Goal: Task Accomplishment & Management: Manage account settings

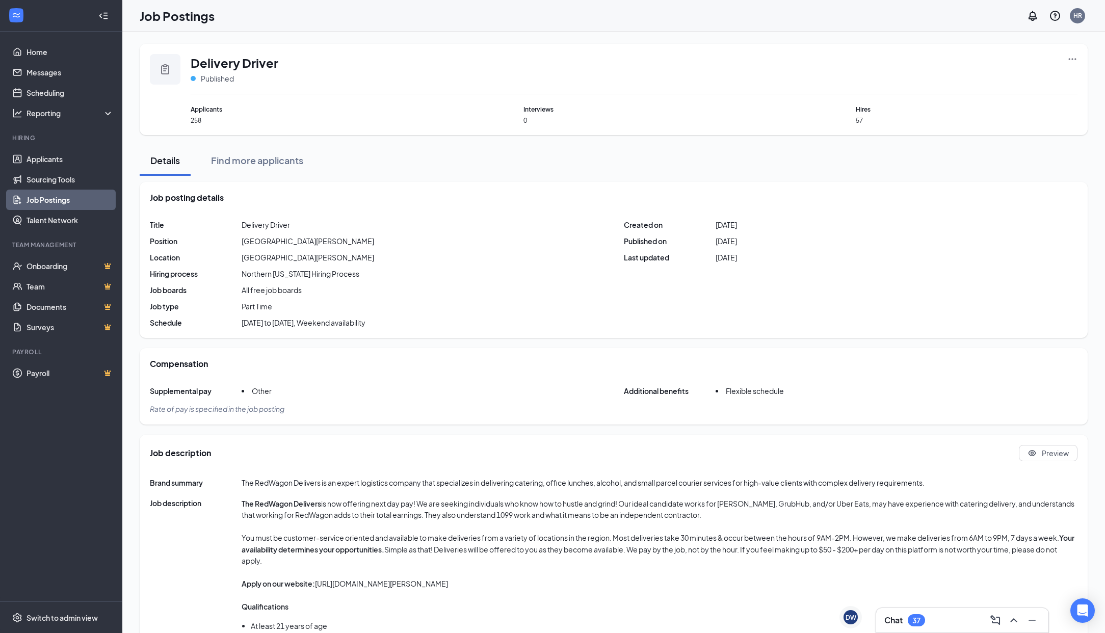
click at [40, 202] on link "Job Postings" at bounding box center [69, 200] width 87 height 20
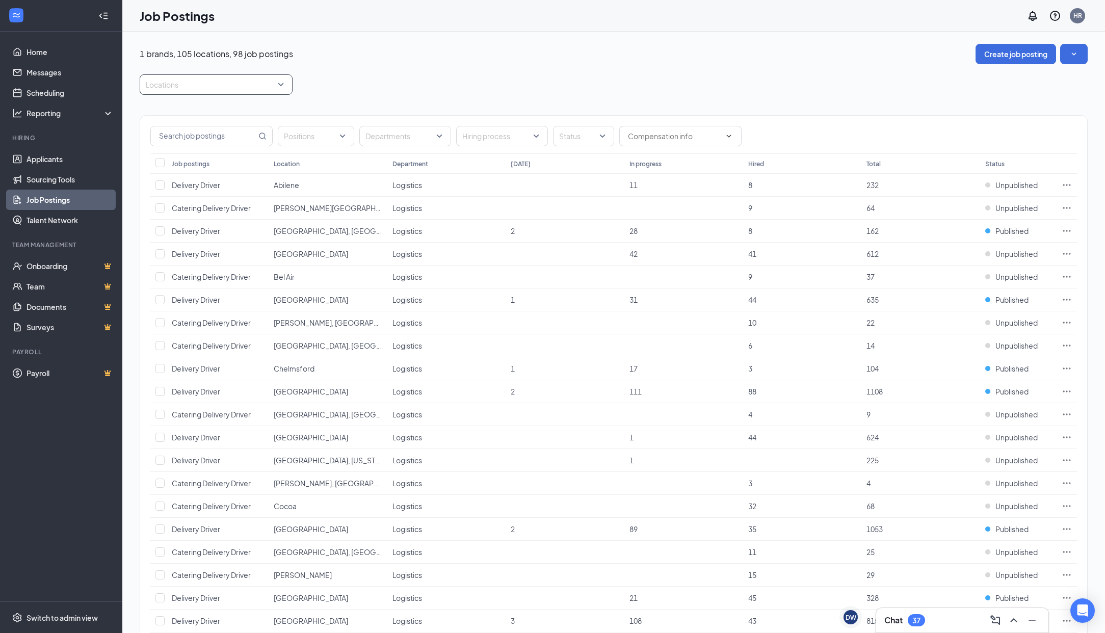
click at [205, 78] on div at bounding box center [211, 84] width 138 height 16
type input "Washin"
click at [173, 103] on div "[US_STATE], [GEOGRAPHIC_DATA]" at bounding box center [216, 109] width 153 height 23
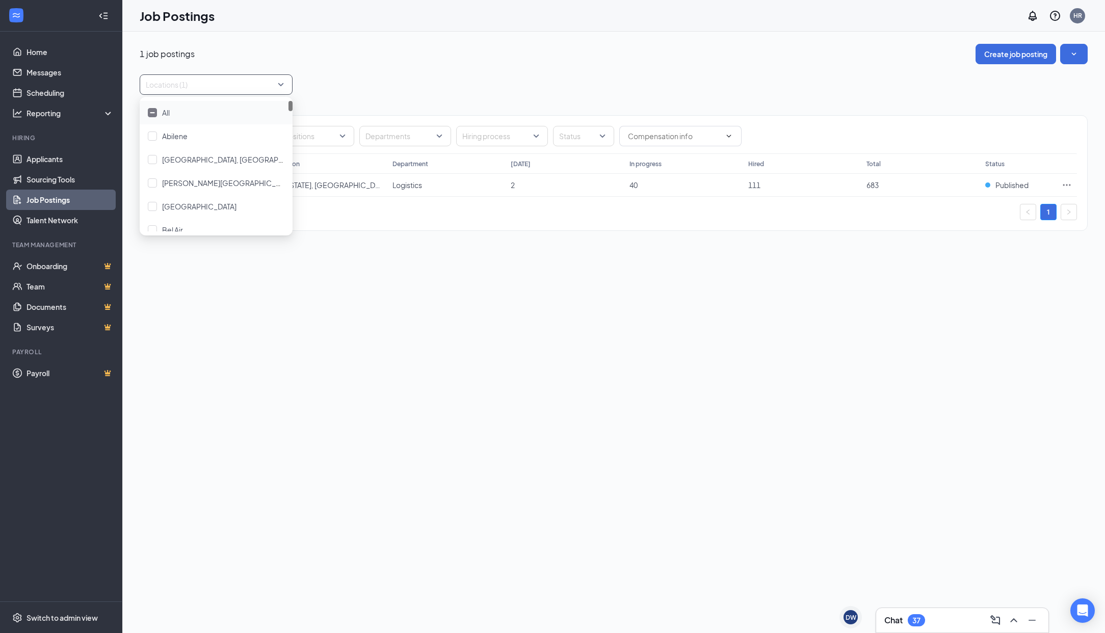
click at [577, 82] on div "Locations (1)" at bounding box center [614, 84] width 948 height 20
click at [495, 184] on td "Logistics" at bounding box center [446, 185] width 119 height 23
click at [191, 183] on span "Delivery Driver" at bounding box center [196, 184] width 48 height 9
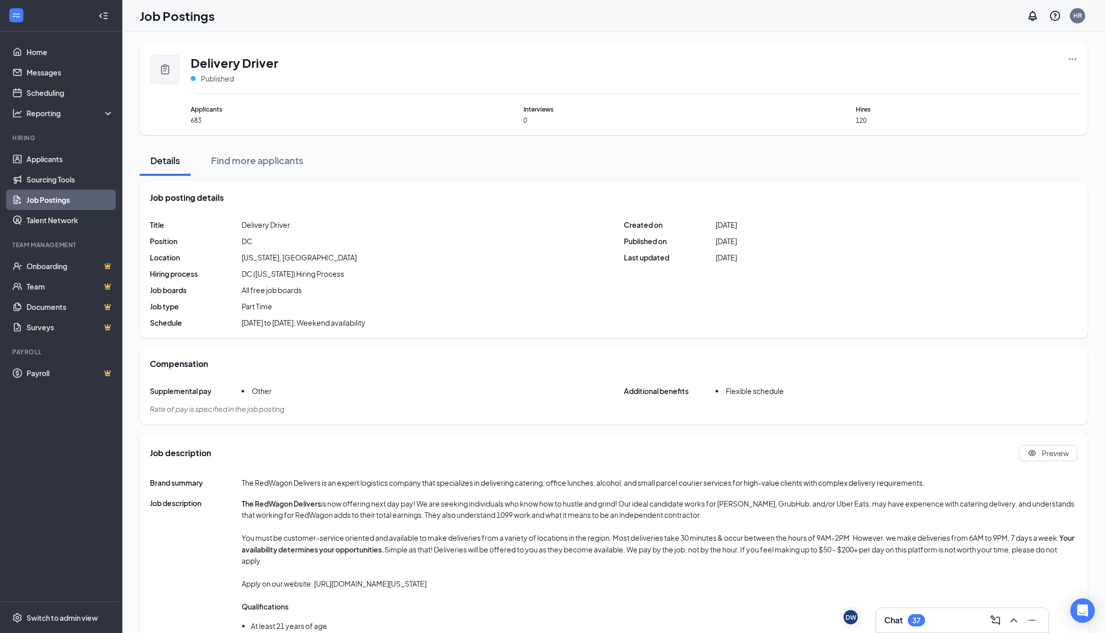
click at [1068, 57] on icon "Ellipses" at bounding box center [1072, 59] width 10 height 10
click at [970, 81] on span "Edit job posting" at bounding box center [957, 79] width 51 height 9
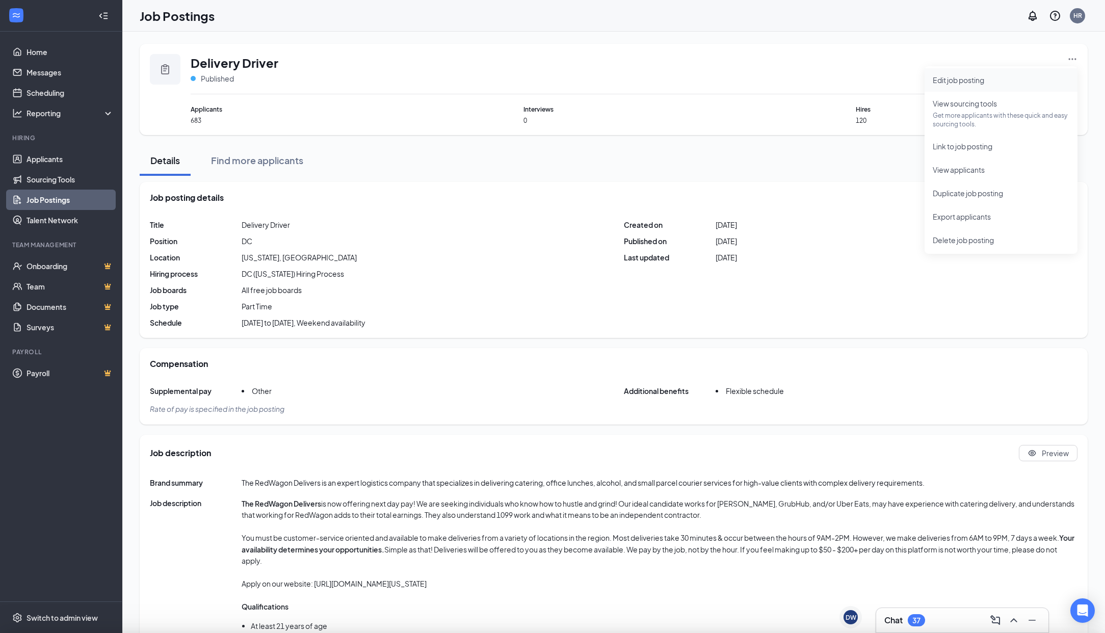
type input "[US_STATE], [GEOGRAPHIC_DATA]"
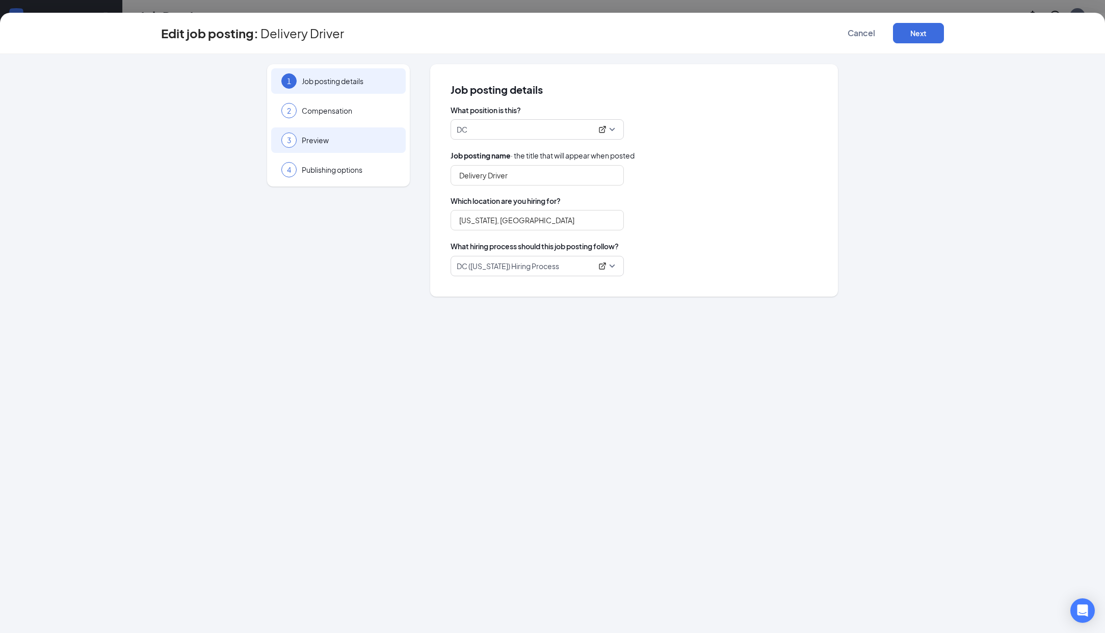
click at [324, 138] on span "Preview" at bounding box center [349, 140] width 94 height 10
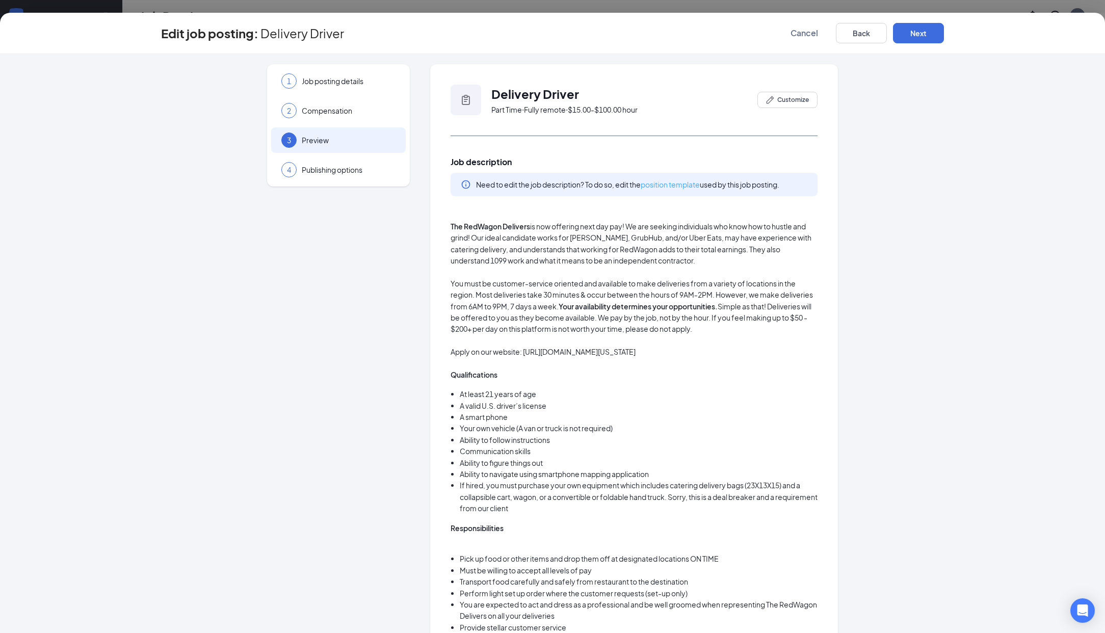
click at [699, 183] on link "position template" at bounding box center [669, 184] width 59 height 9
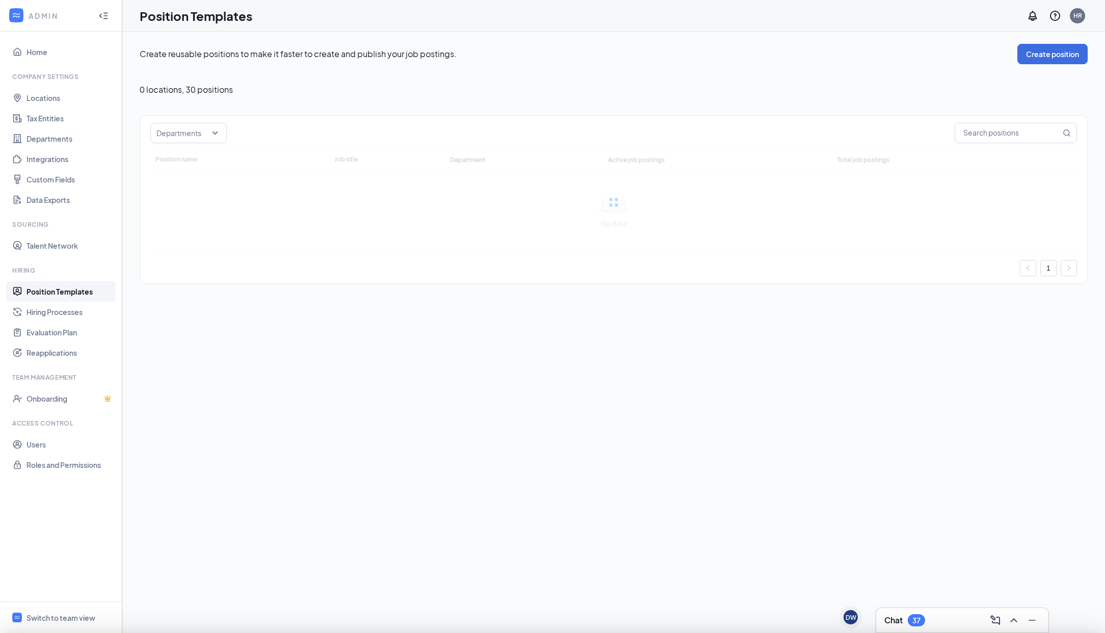
type input "DC"
type input "Delivery Driver"
type input "Logistics"
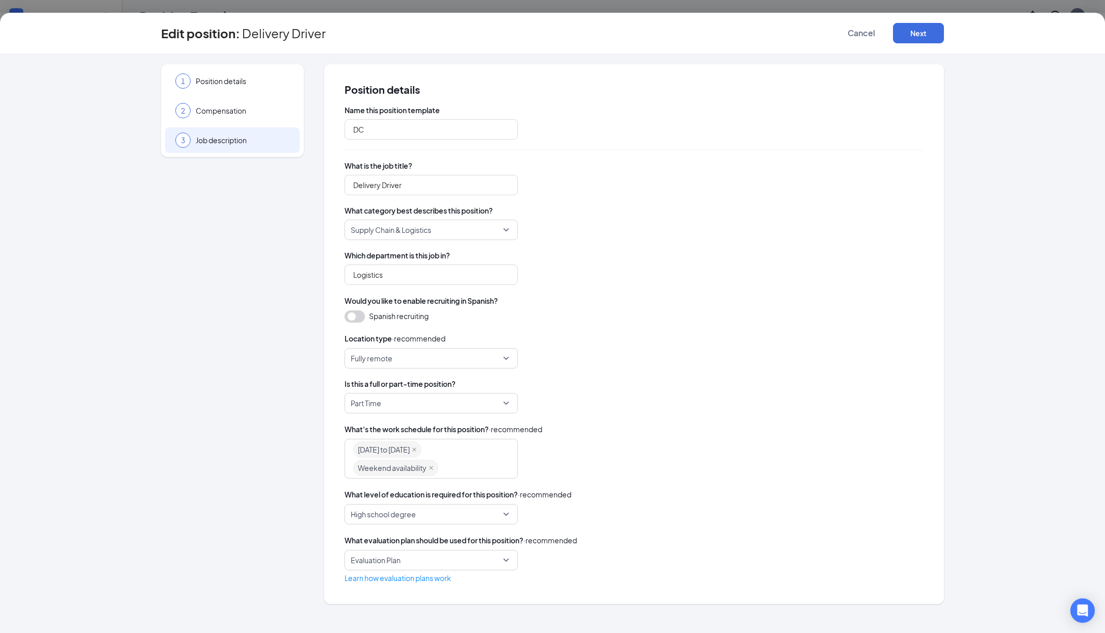
click at [227, 142] on span "Job description" at bounding box center [243, 140] width 94 height 10
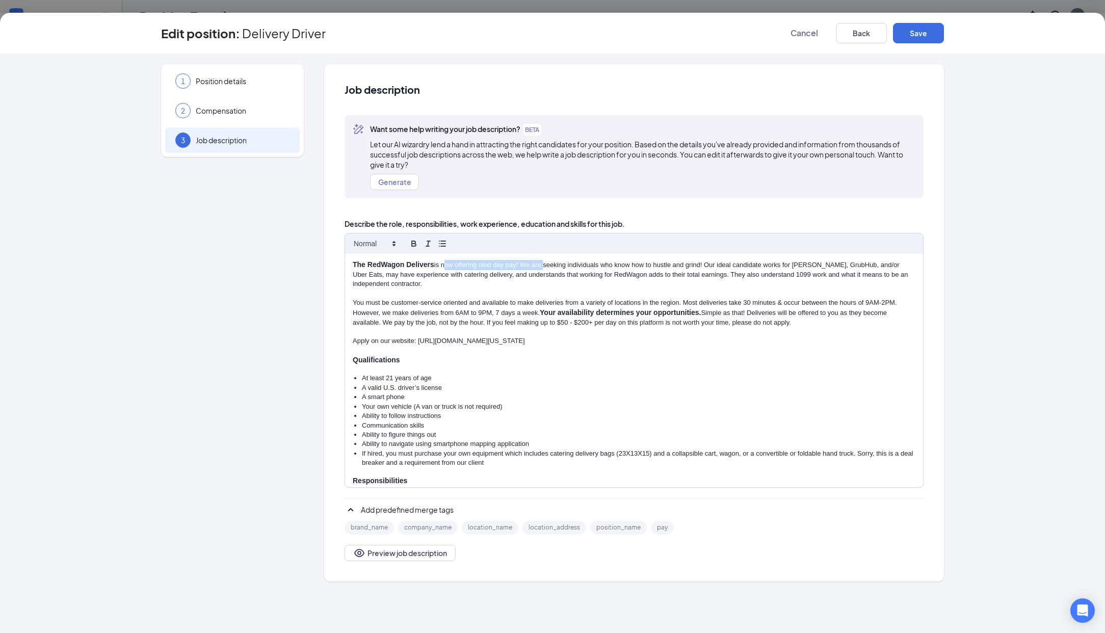
drag, startPoint x: 442, startPoint y: 267, endPoint x: 542, endPoint y: 263, distance: 99.4
click at [542, 263] on p "The RedWagon Delivers is now offering next day pay! We are seeking individuals …" at bounding box center [634, 274] width 563 height 29
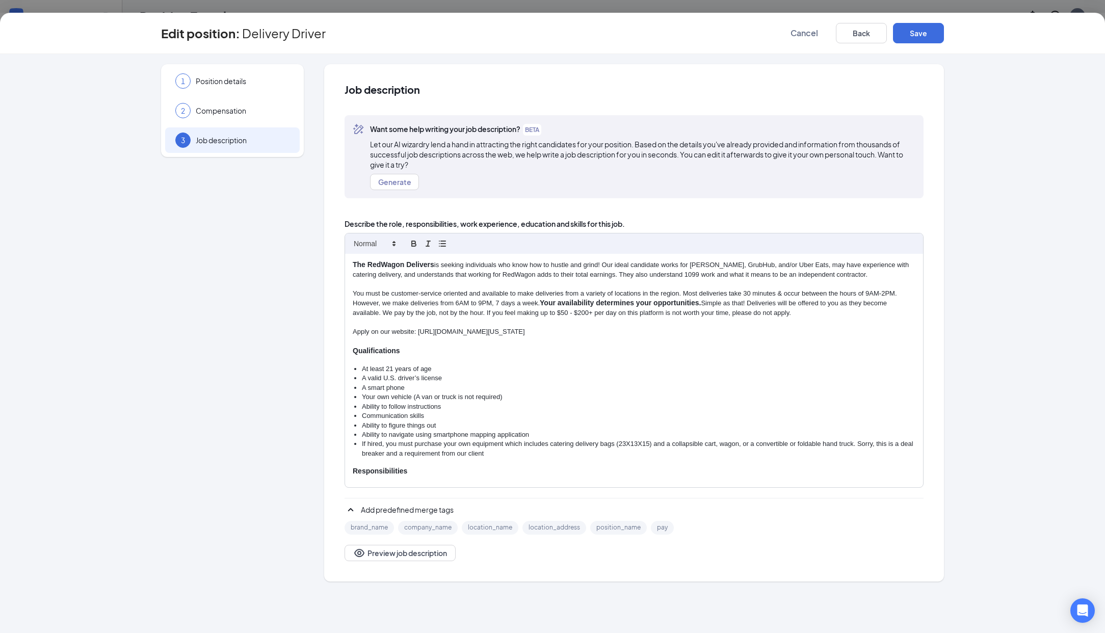
drag, startPoint x: 721, startPoint y: 332, endPoint x: 348, endPoint y: 335, distance: 373.5
click at [348, 335] on div "The RedWagon Delivers is seeking individuals who know how to hustle and grind! …" at bounding box center [634, 370] width 578 height 233
copy p "Apply on our website: [URL][DOMAIN_NAME][US_STATE]"
click at [935, 41] on button "Save" at bounding box center [918, 33] width 51 height 20
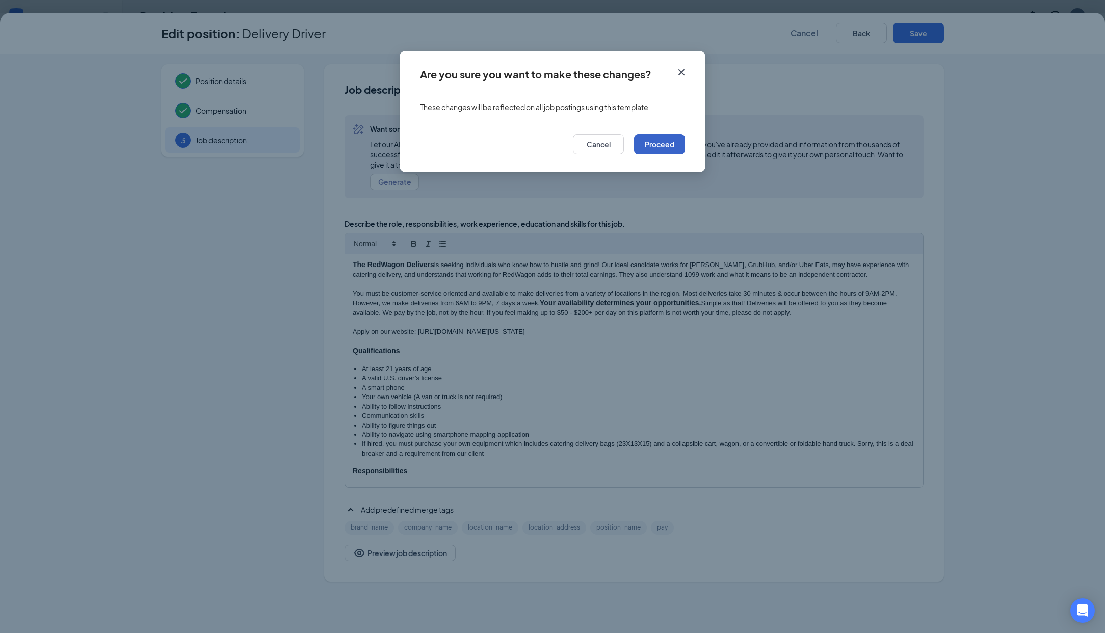
drag, startPoint x: 663, startPoint y: 148, endPoint x: 1067, endPoint y: 311, distance: 435.2
click at [665, 148] on button "Proceed" at bounding box center [659, 144] width 51 height 20
